Goal: Task Accomplishment & Management: Manage account settings

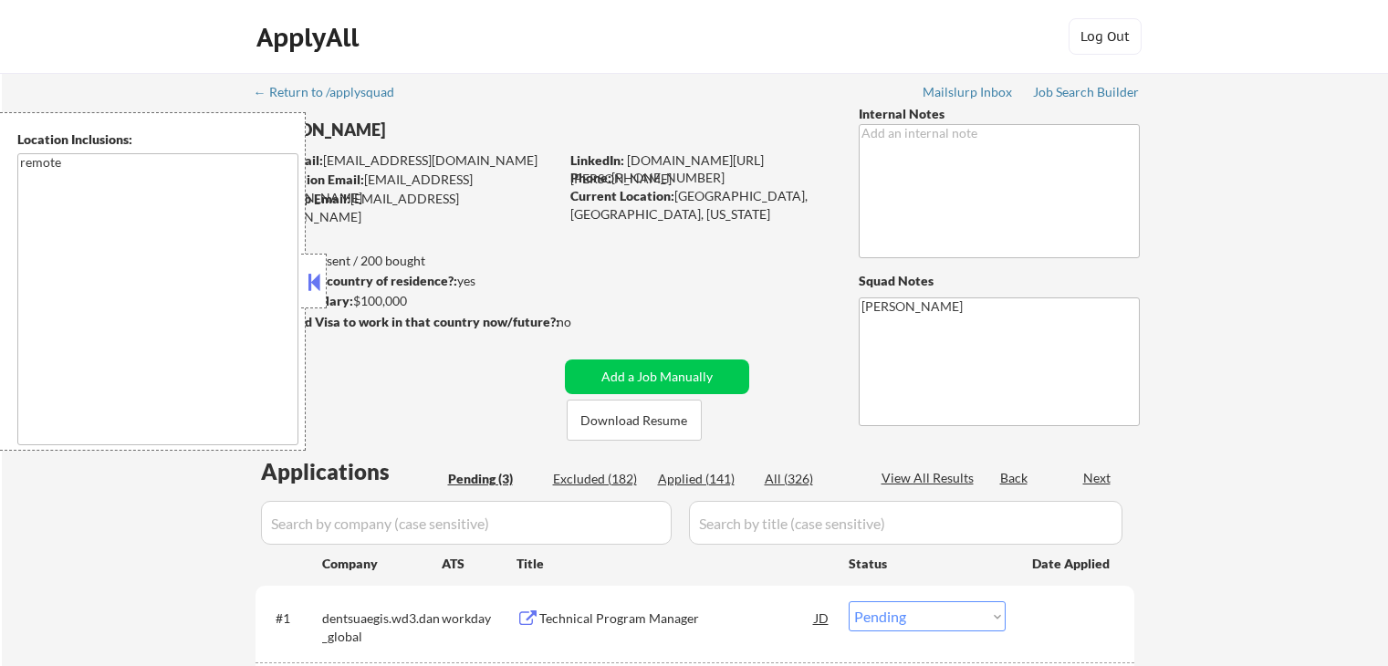
select select ""pending""
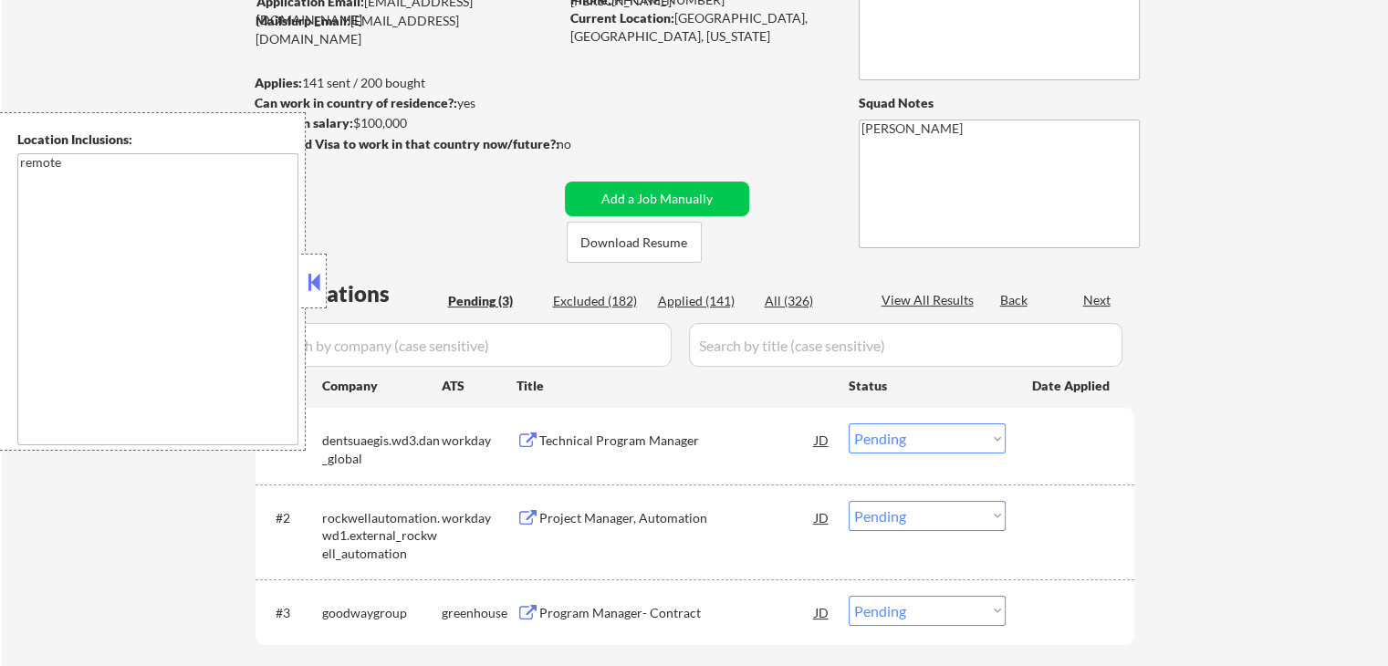
scroll to position [274, 0]
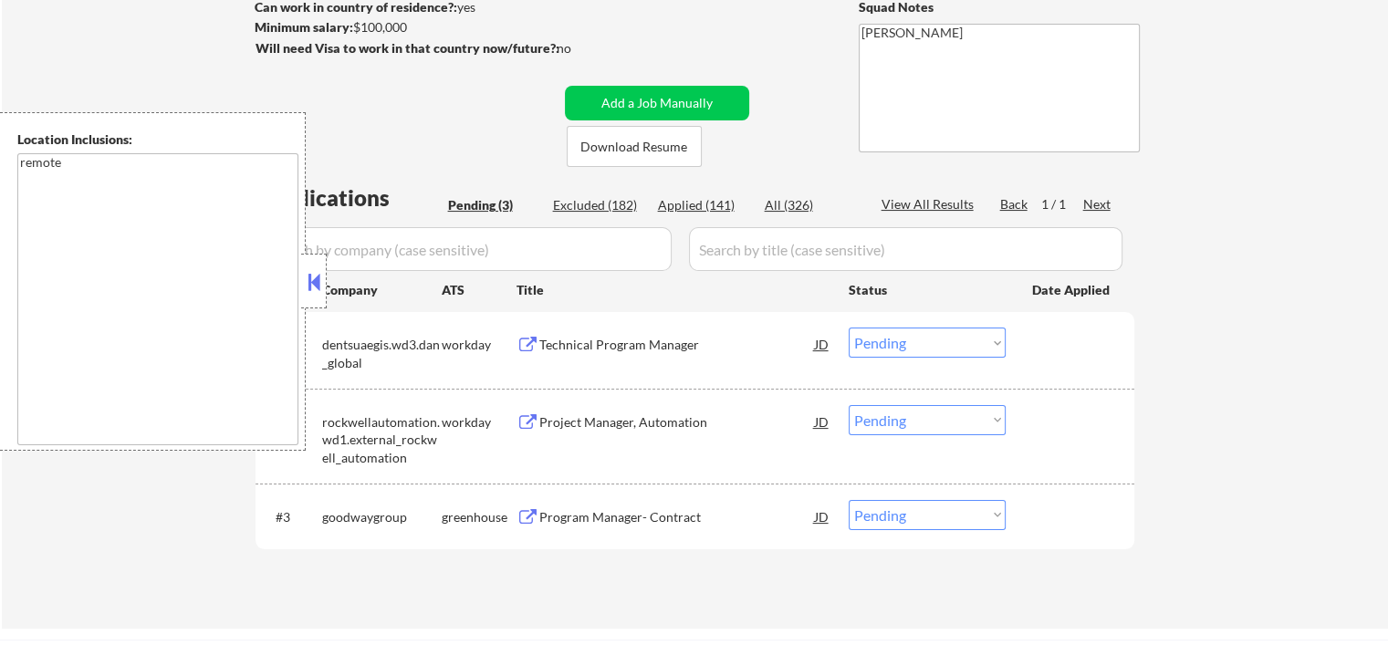
click at [523, 337] on button at bounding box center [528, 345] width 23 height 17
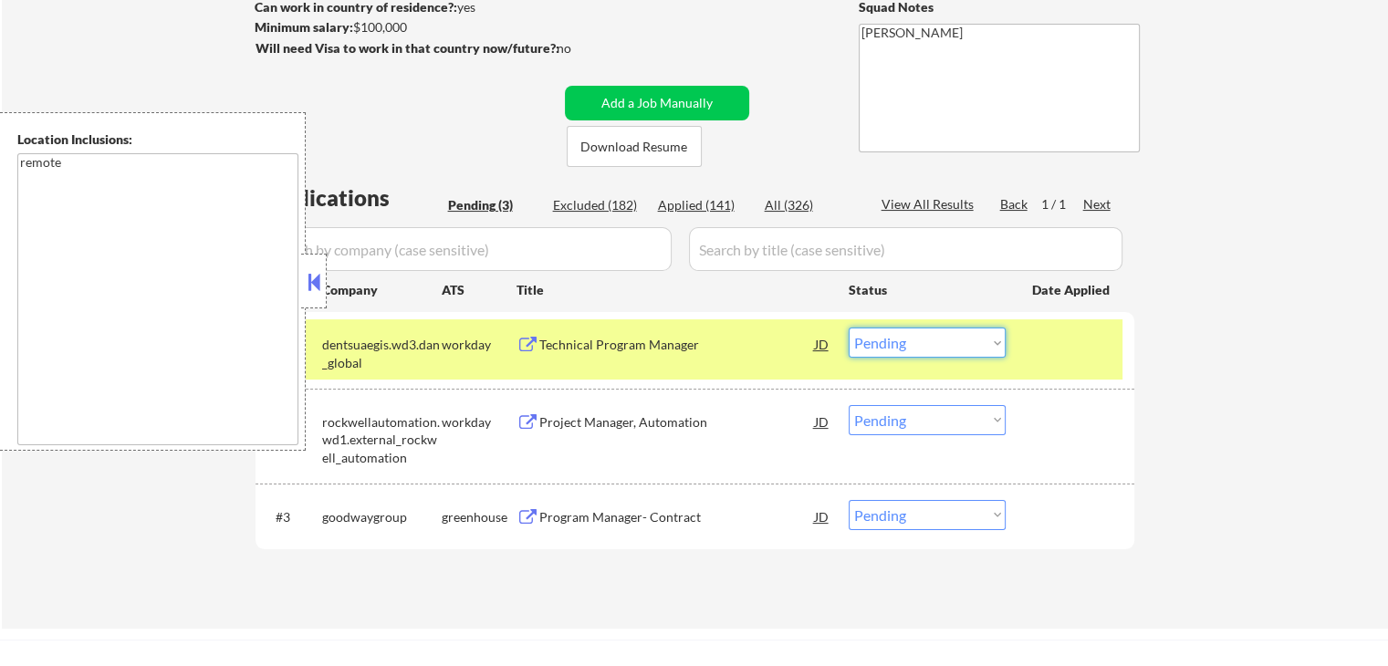
click at [917, 345] on select "Choose an option... Pending Applied Excluded (Questions) Excluded (Expired) Exc…" at bounding box center [927, 343] width 157 height 30
click at [849, 328] on select "Choose an option... Pending Applied Excluded (Questions) Excluded (Expired) Exc…" at bounding box center [927, 343] width 157 height 30
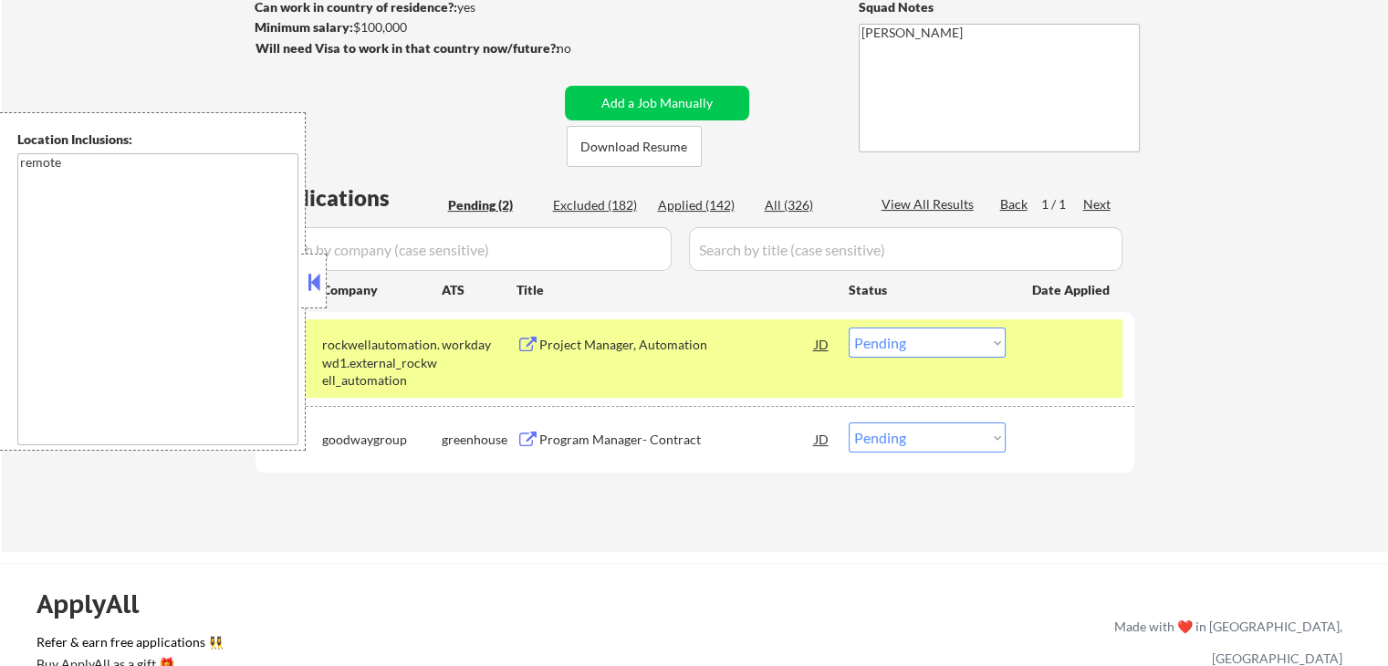
click at [525, 339] on button at bounding box center [528, 345] width 23 height 17
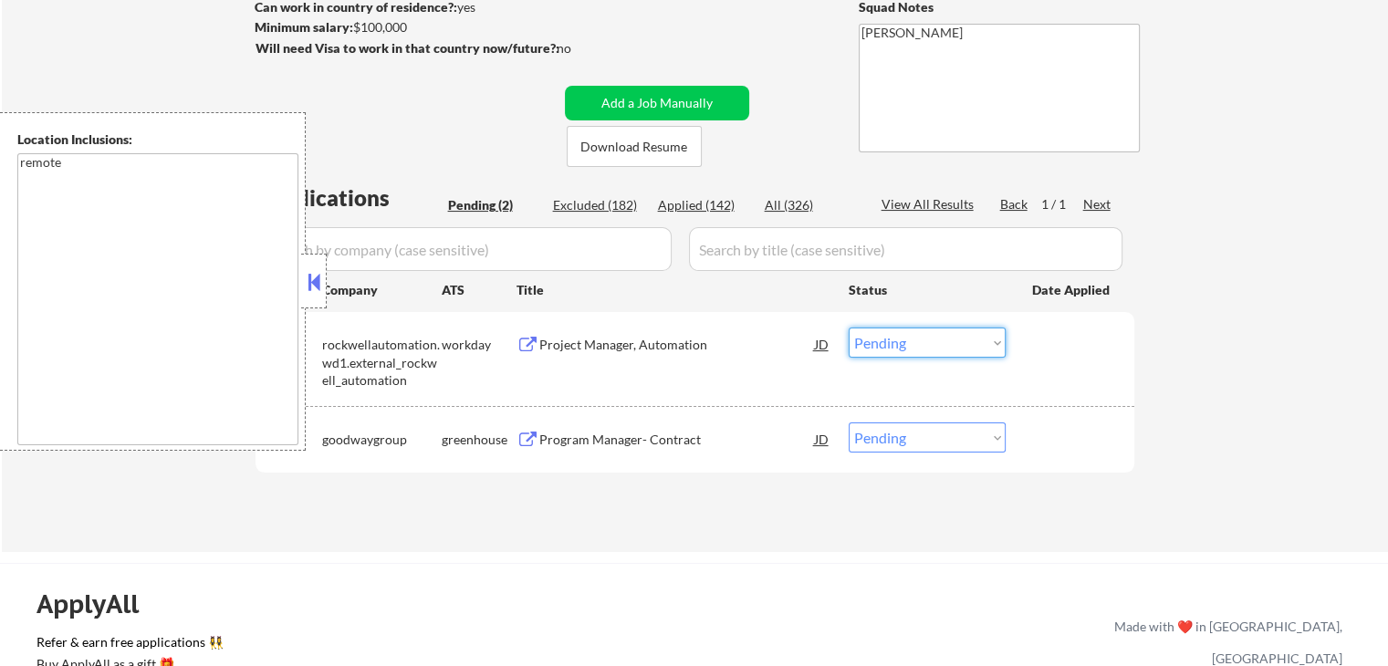
click at [897, 342] on select "Choose an option... Pending Applied Excluded (Questions) Excluded (Expired) Exc…" at bounding box center [927, 343] width 157 height 30
click at [849, 328] on select "Choose an option... Pending Applied Excluded (Questions) Excluded (Expired) Exc…" at bounding box center [927, 343] width 157 height 30
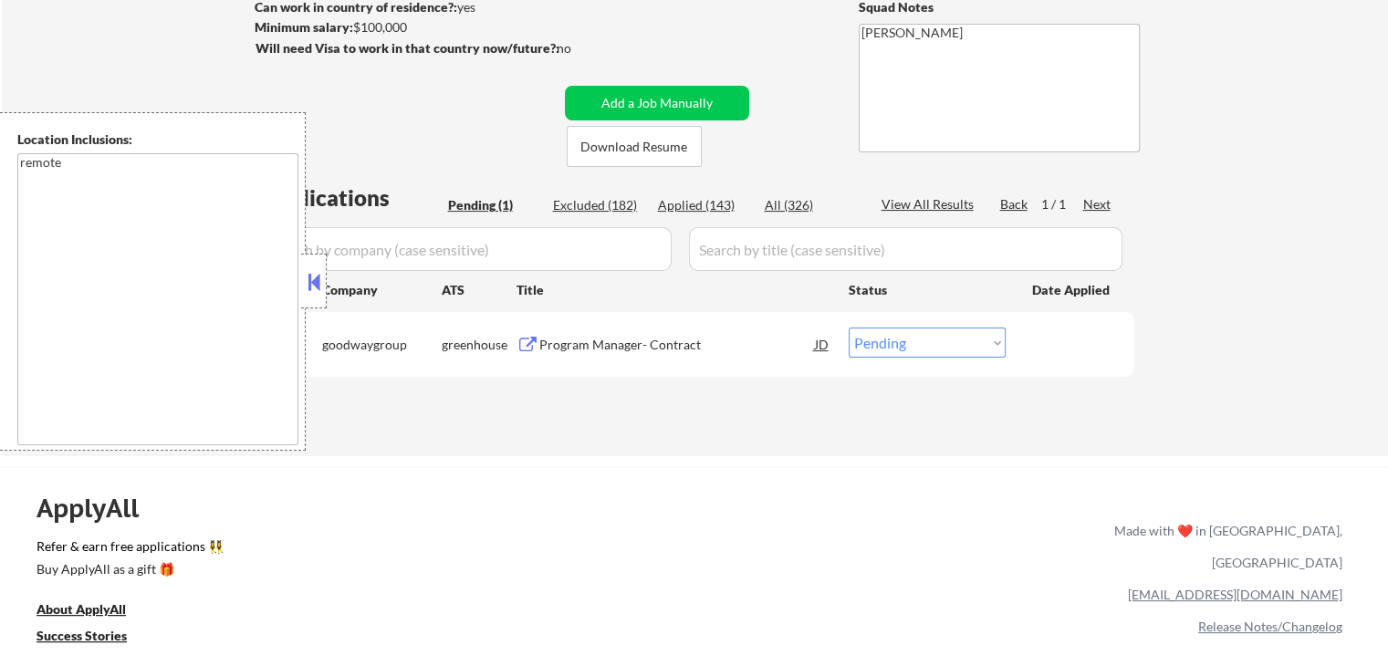
click at [529, 348] on button at bounding box center [528, 345] width 23 height 17
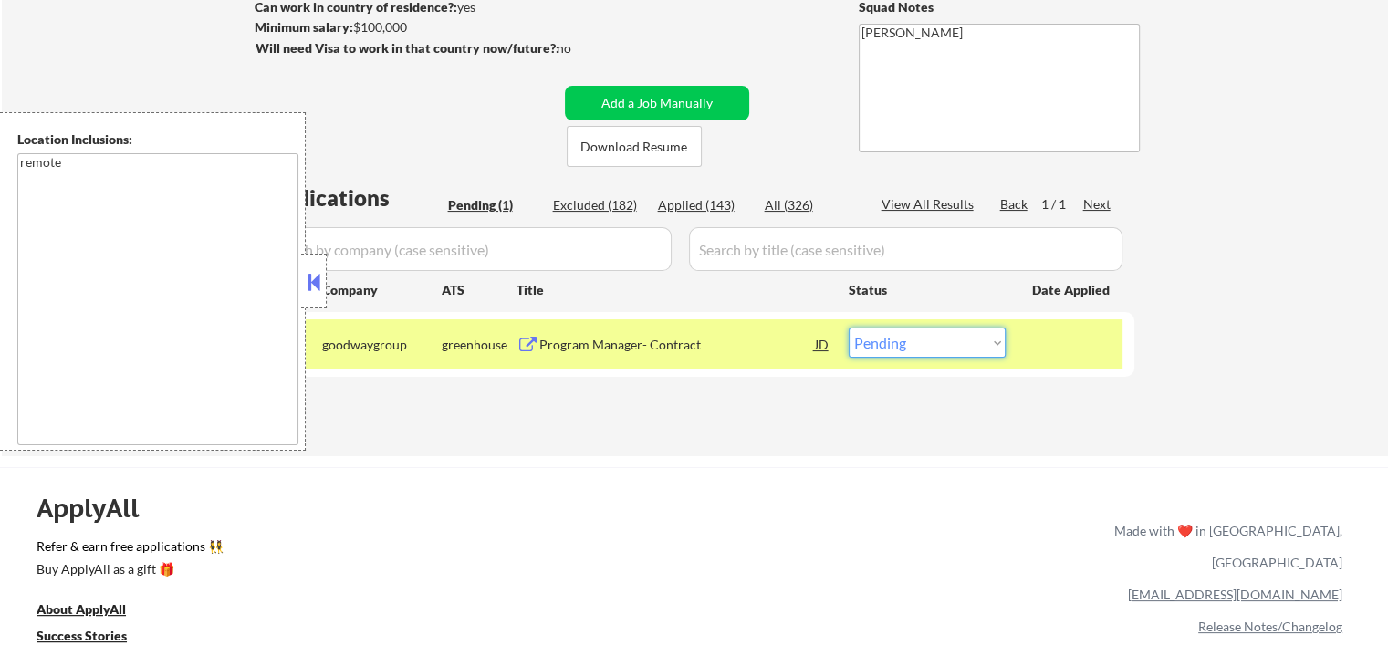
click at [901, 340] on select "Choose an option... Pending Applied Excluded (Questions) Excluded (Expired) Exc…" at bounding box center [927, 343] width 157 height 30
select select ""applied""
click at [849, 328] on select "Choose an option... Pending Applied Excluded (Questions) Excluded (Expired) Exc…" at bounding box center [927, 343] width 157 height 30
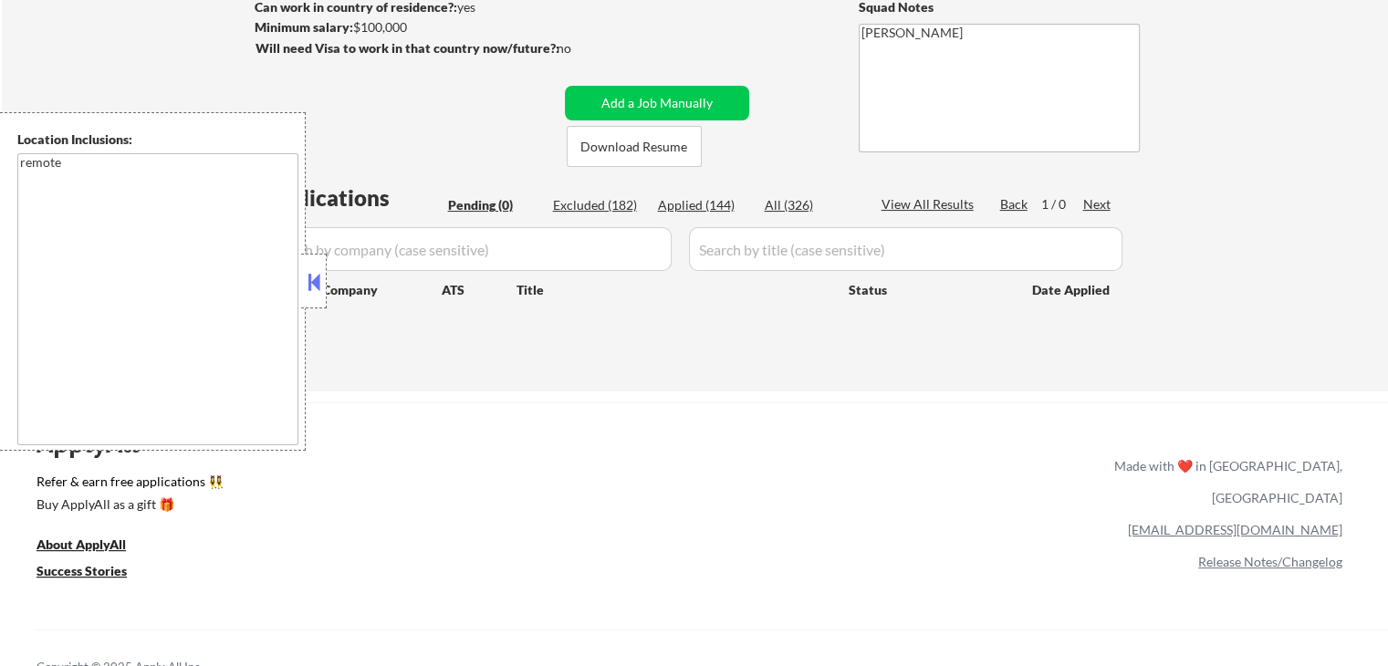
scroll to position [0, 0]
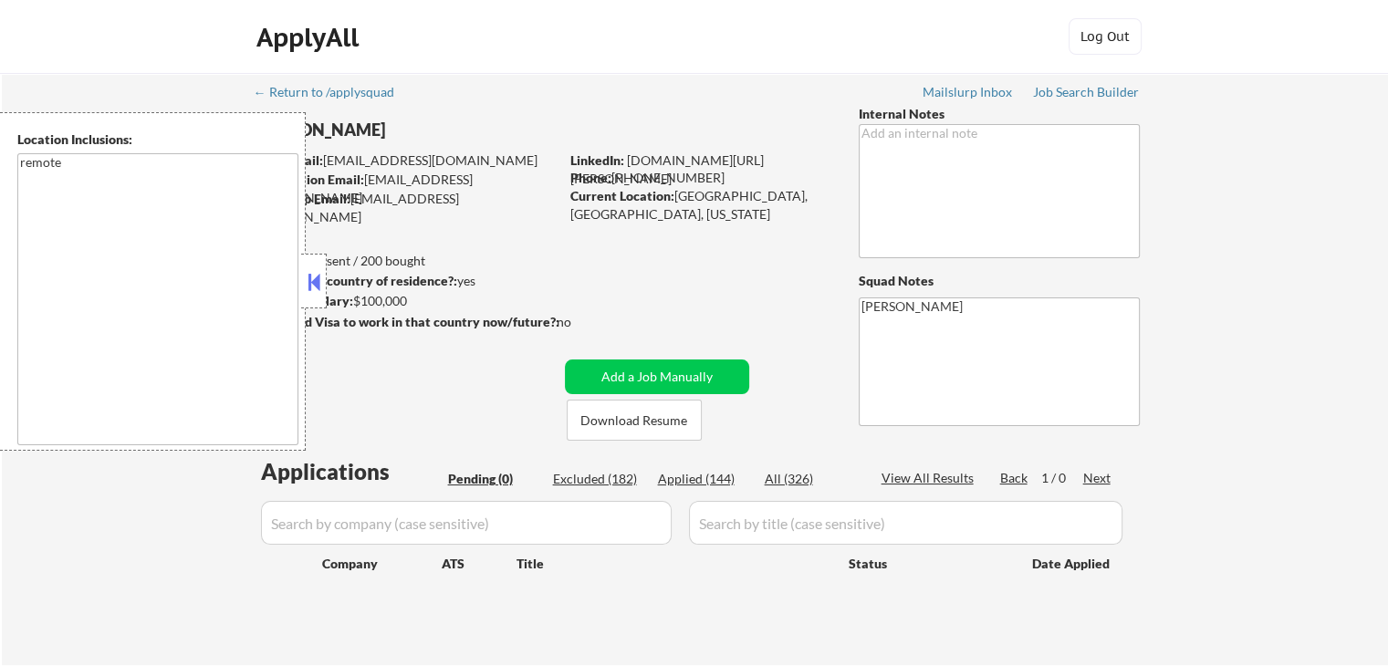
click at [1239, 322] on div "← Return to /applysquad Mailslurp Inbox Job Search Builder [PERSON_NAME] User E…" at bounding box center [695, 369] width 1387 height 592
